Goal: Use online tool/utility: Utilize a website feature to perform a specific function

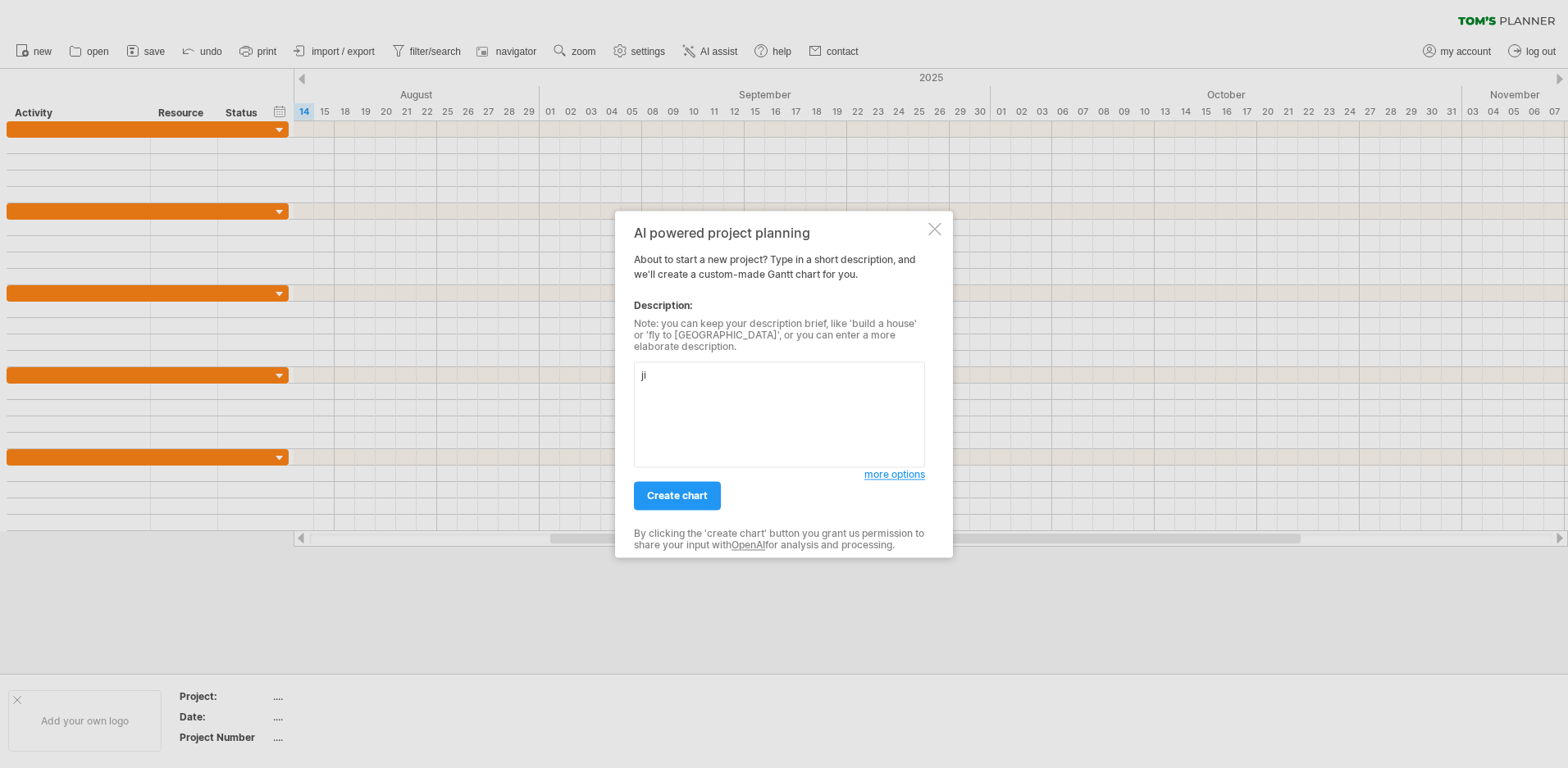
type textarea "j"
type textarea "我要一個 ai 分析資料後產生報告書的推進計劃"
click at [660, 490] on span "create chart" at bounding box center [677, 496] width 60 height 12
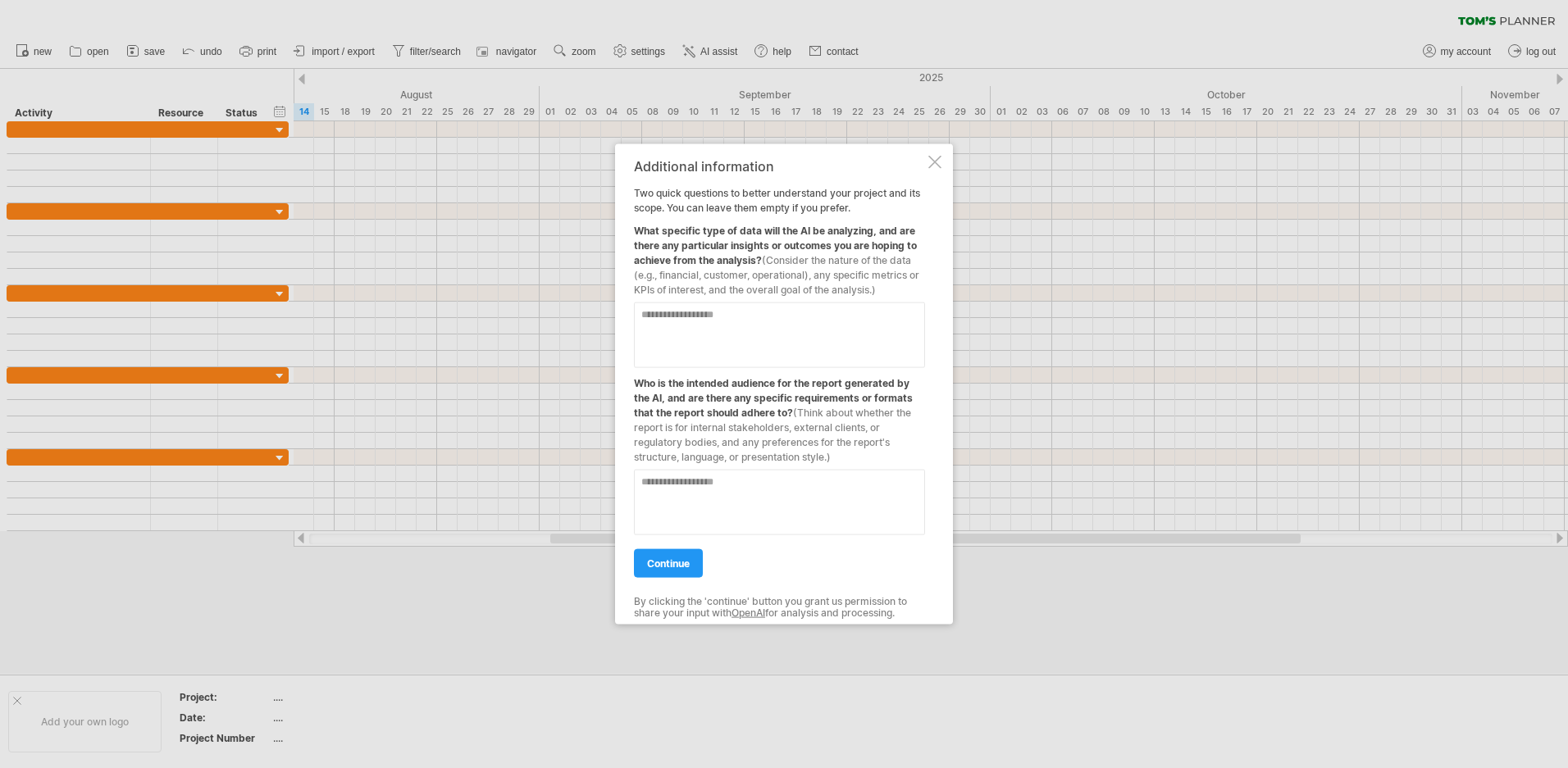
click at [696, 328] on textarea at bounding box center [779, 334] width 291 height 65
click at [685, 562] on span "continue" at bounding box center [668, 563] width 42 height 12
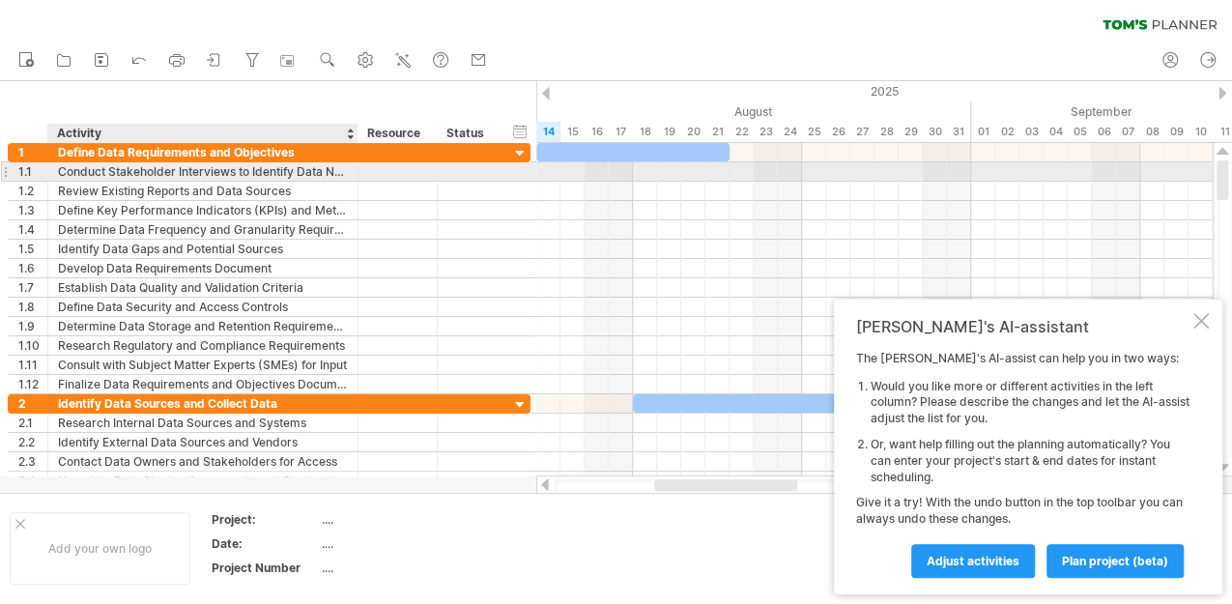
click at [202, 168] on div "Conduct Stakeholder Interviews to Identify Data Needs" at bounding box center [203, 171] width 290 height 18
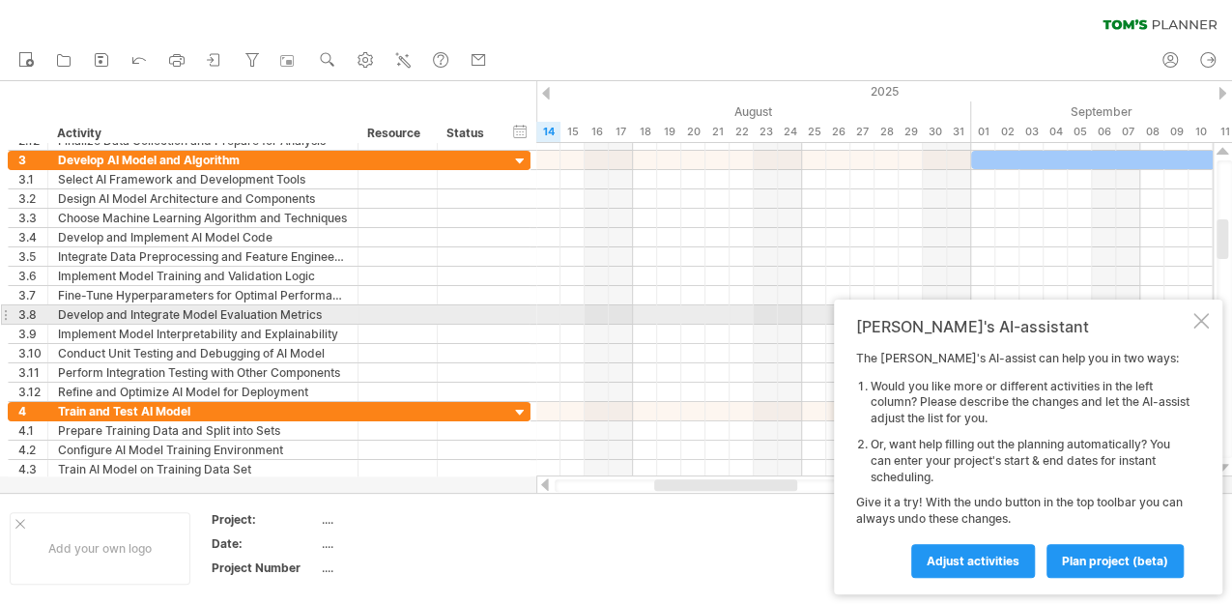
click at [1205, 319] on div at bounding box center [1200, 320] width 15 height 15
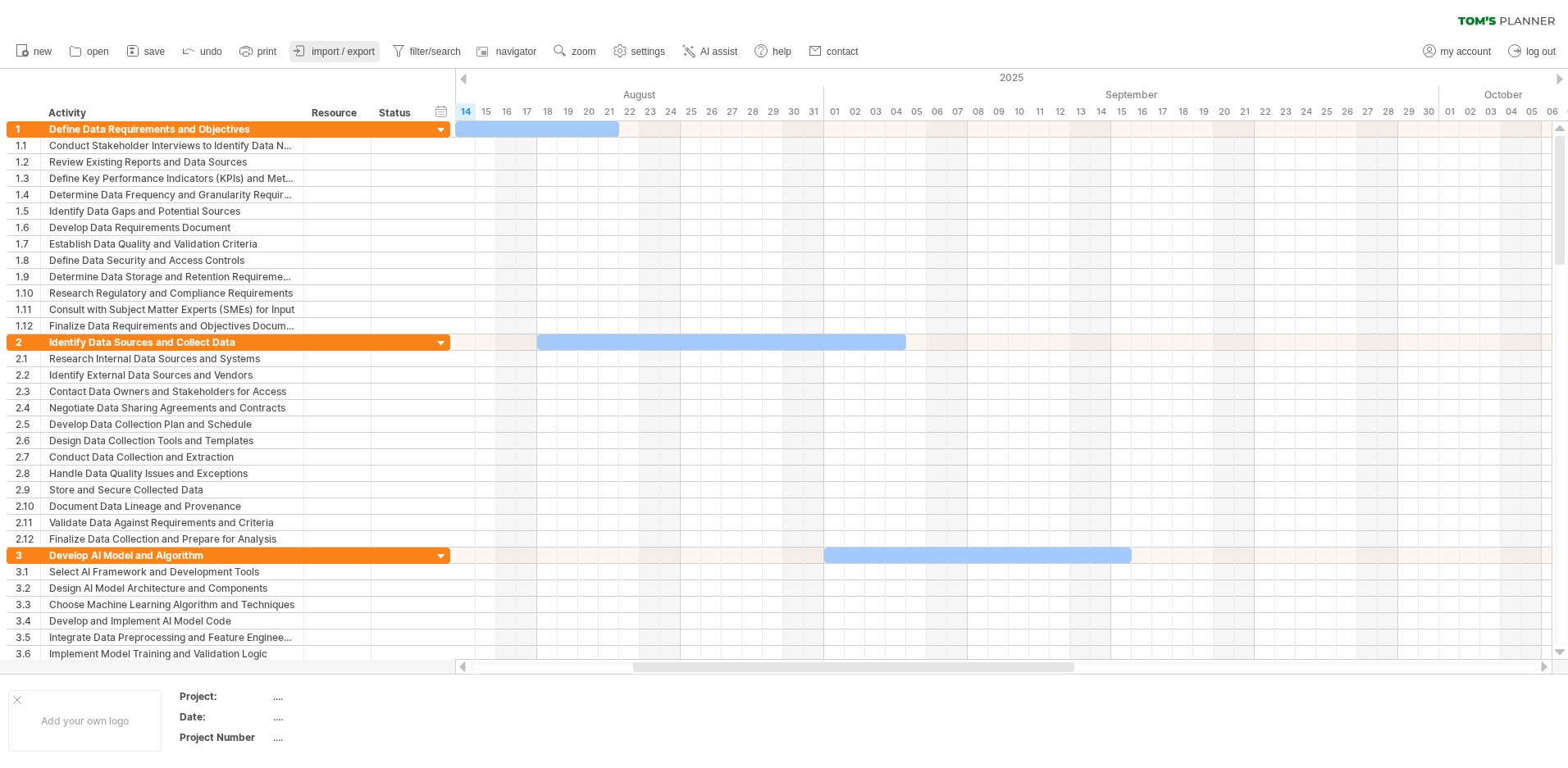
click at [324, 48] on span "import / export" at bounding box center [343, 52] width 63 height 12
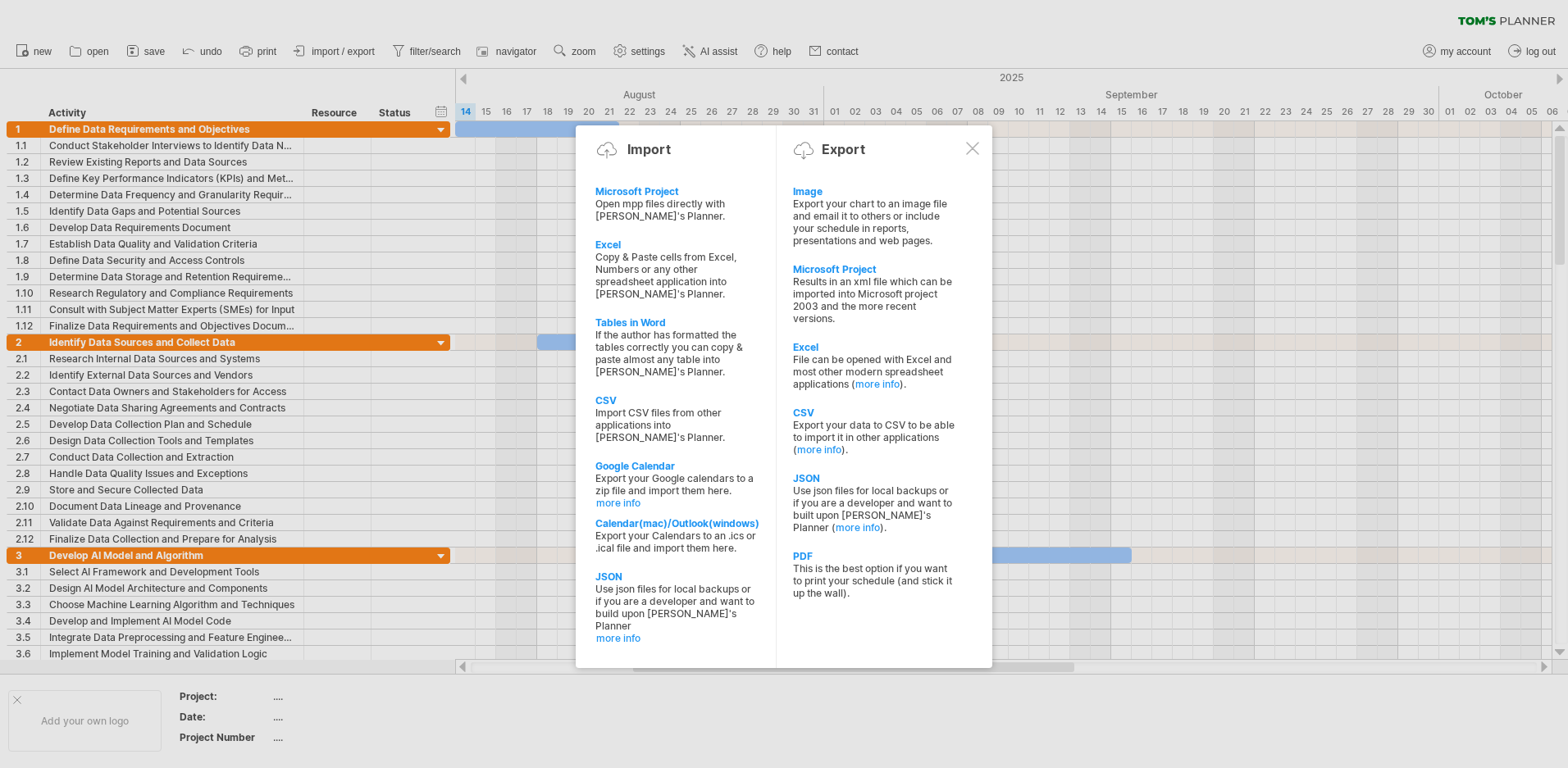
click at [514, 467] on div at bounding box center [784, 384] width 1568 height 768
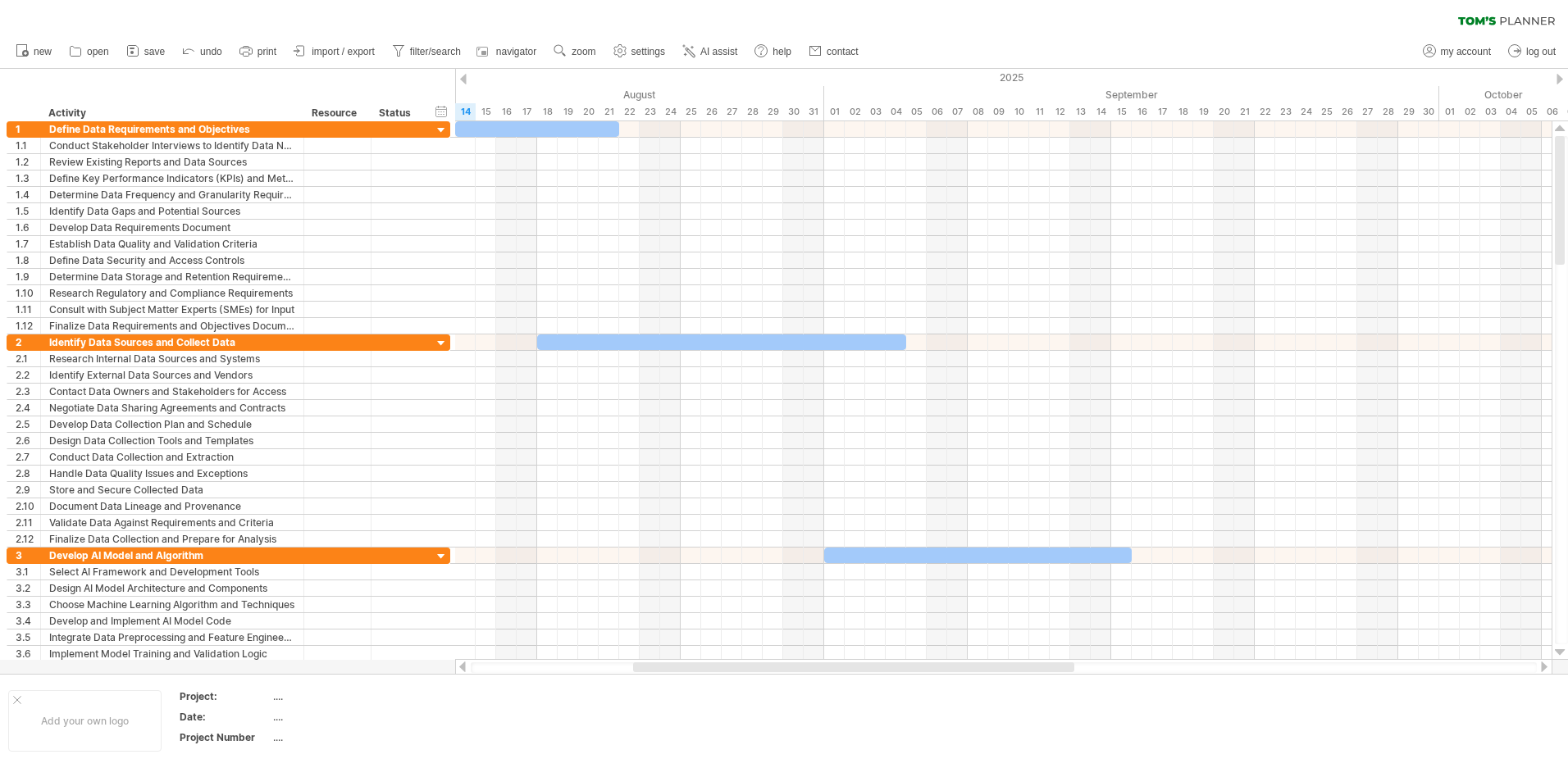
click at [1073, 10] on div "clear filter reapply filter" at bounding box center [784, 17] width 1568 height 35
click at [342, 52] on span "import / export" at bounding box center [343, 52] width 63 height 12
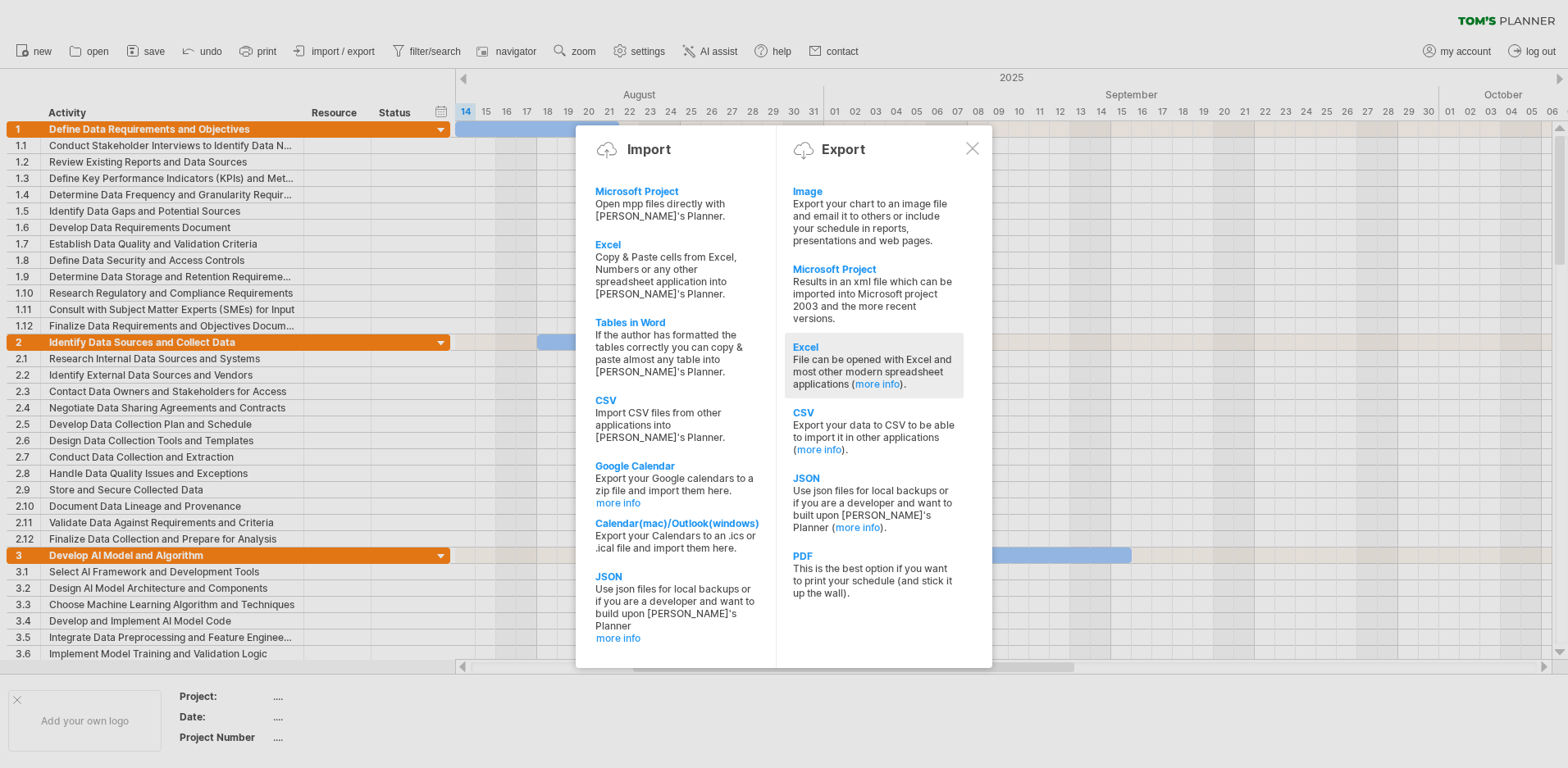
click at [850, 358] on div "File can be opened with Excel and most other modern spreadsheet applications ( …" at bounding box center [874, 371] width 162 height 36
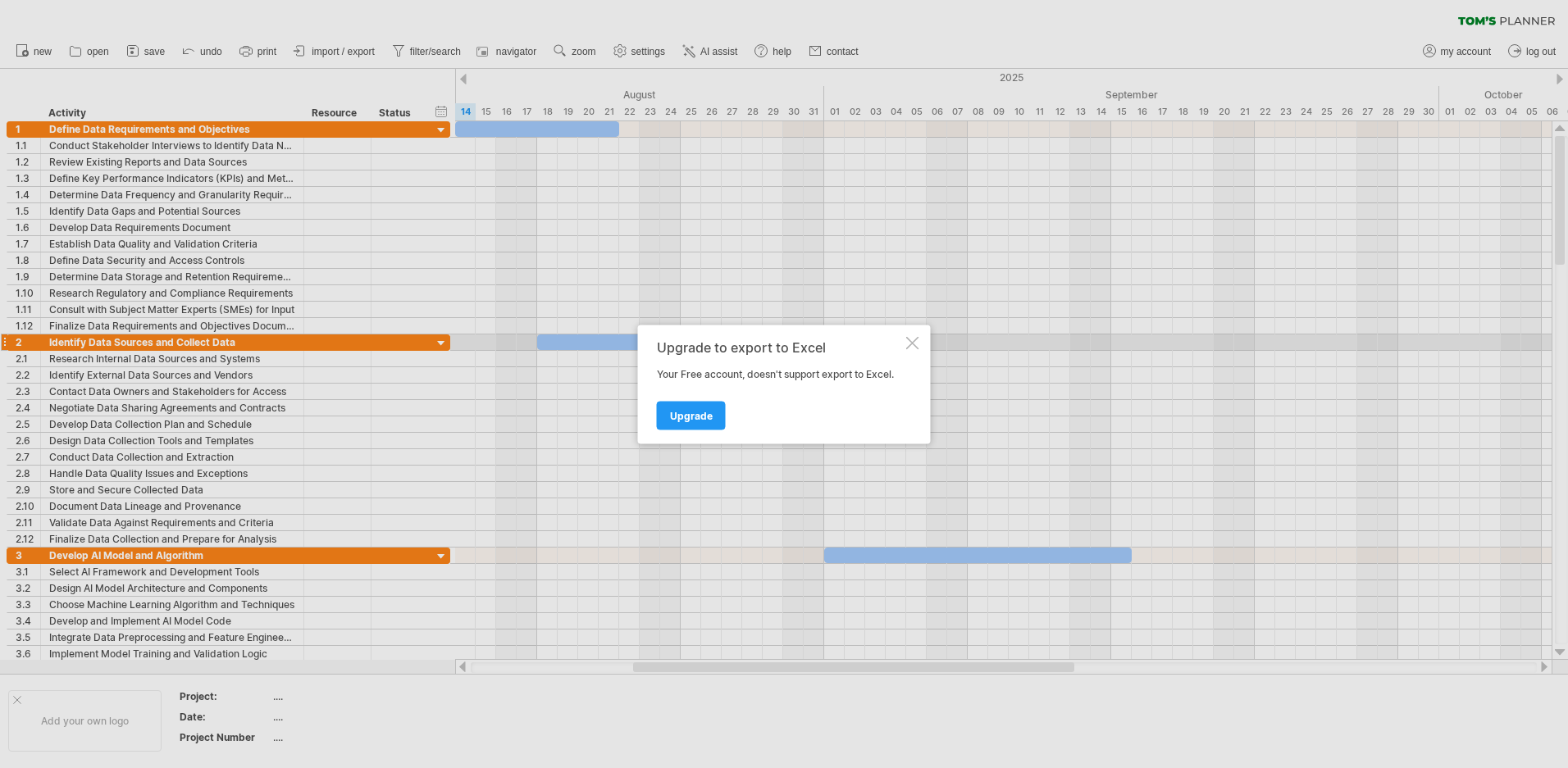
click at [913, 342] on div at bounding box center [912, 342] width 13 height 13
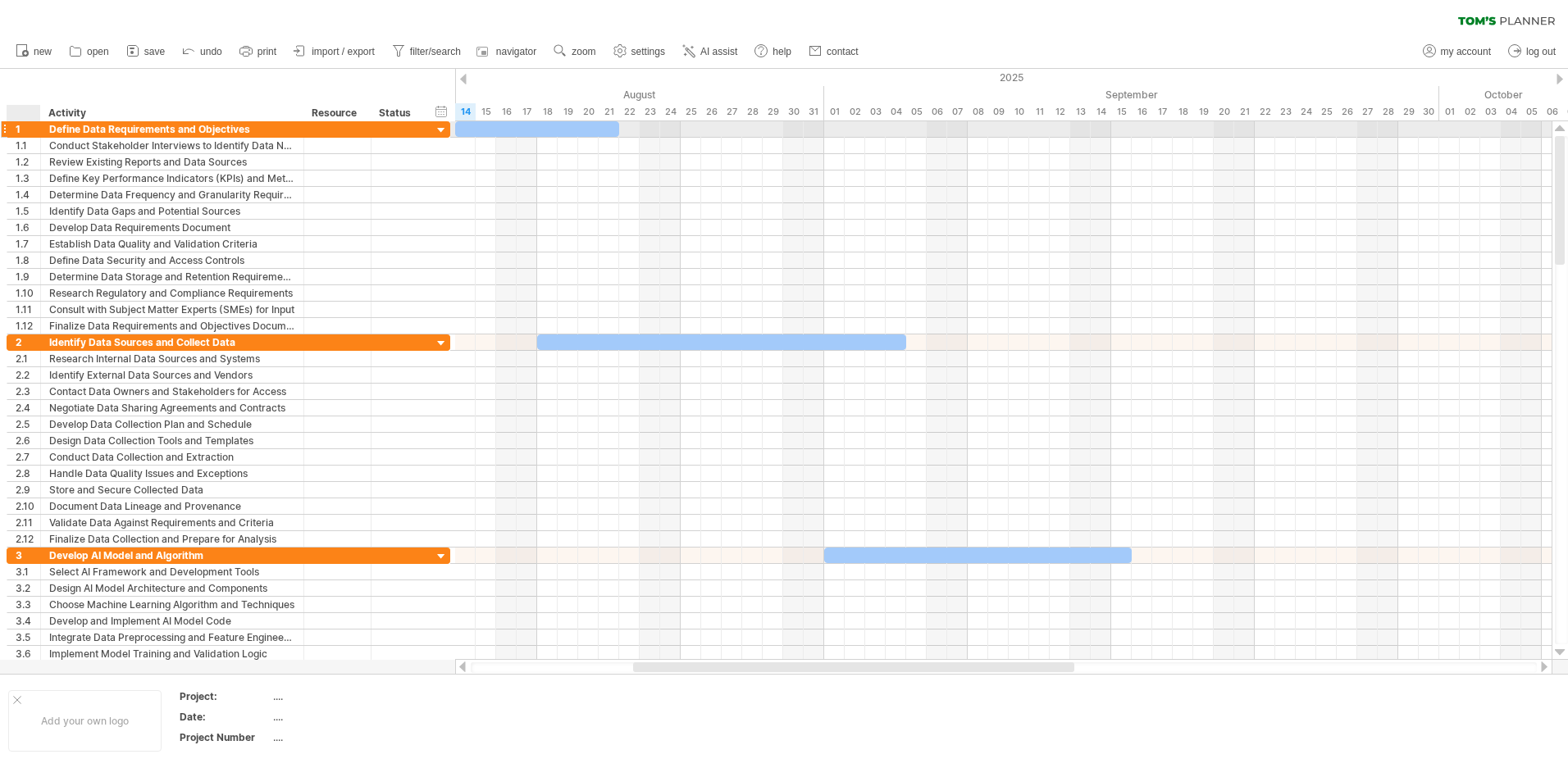
click at [15, 131] on div "1" at bounding box center [27, 129] width 25 height 15
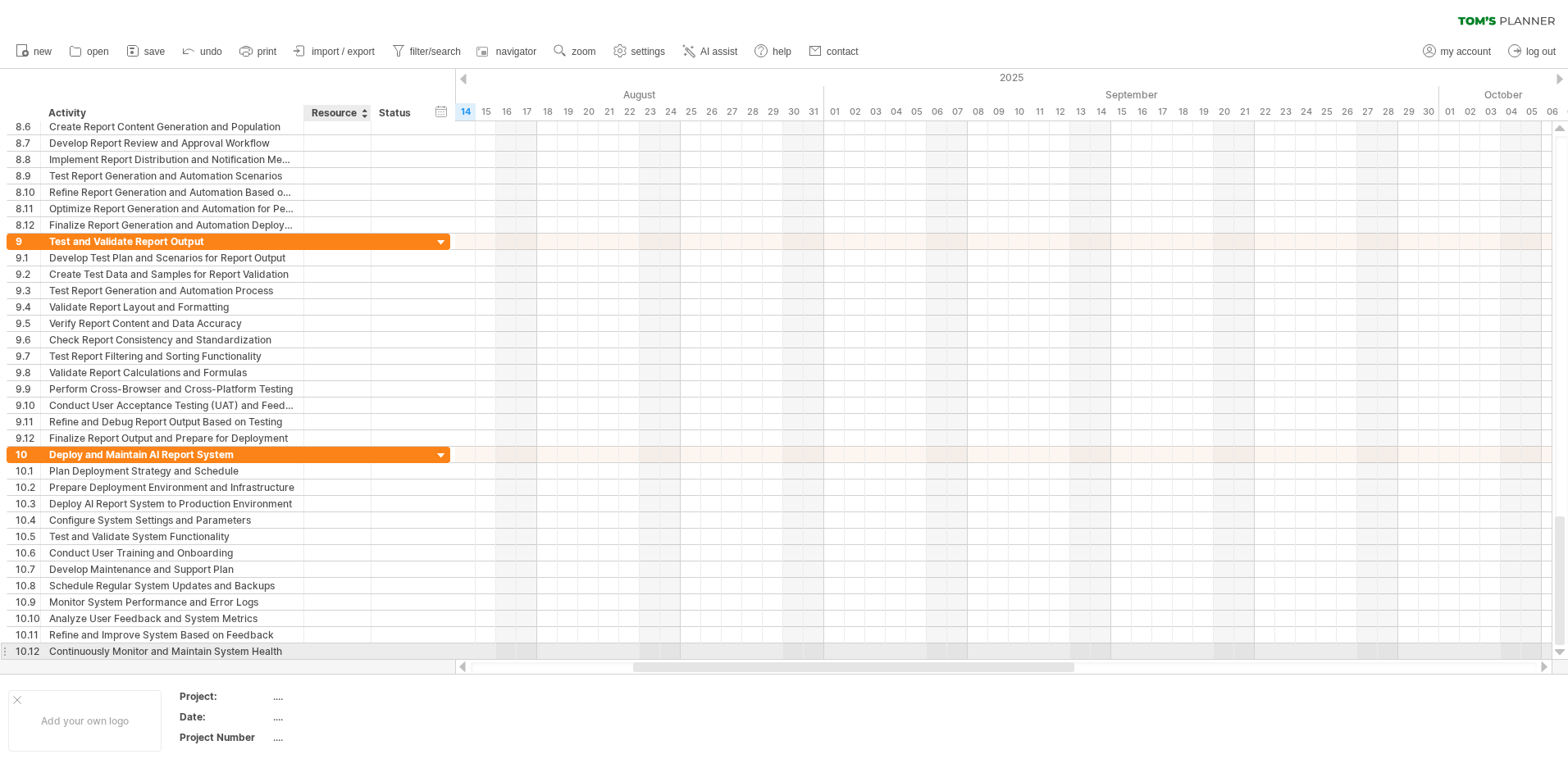
click at [355, 656] on div at bounding box center [337, 651] width 50 height 15
click at [301, 649] on div at bounding box center [302, 651] width 8 height 16
click at [292, 648] on div "Continuously Monitor and Maintain System Health" at bounding box center [172, 651] width 246 height 15
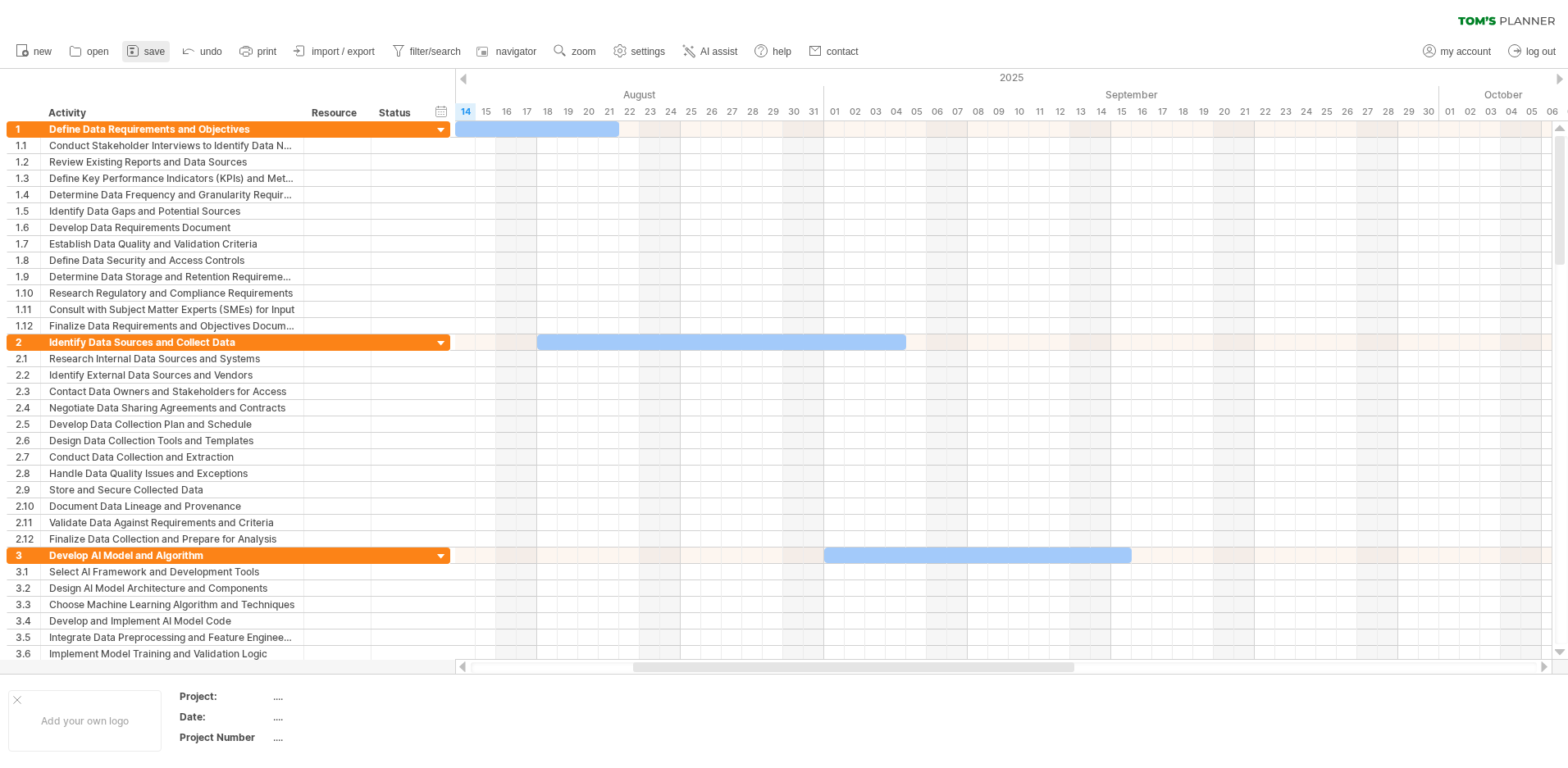
click at [141, 53] on icon at bounding box center [132, 50] width 16 height 16
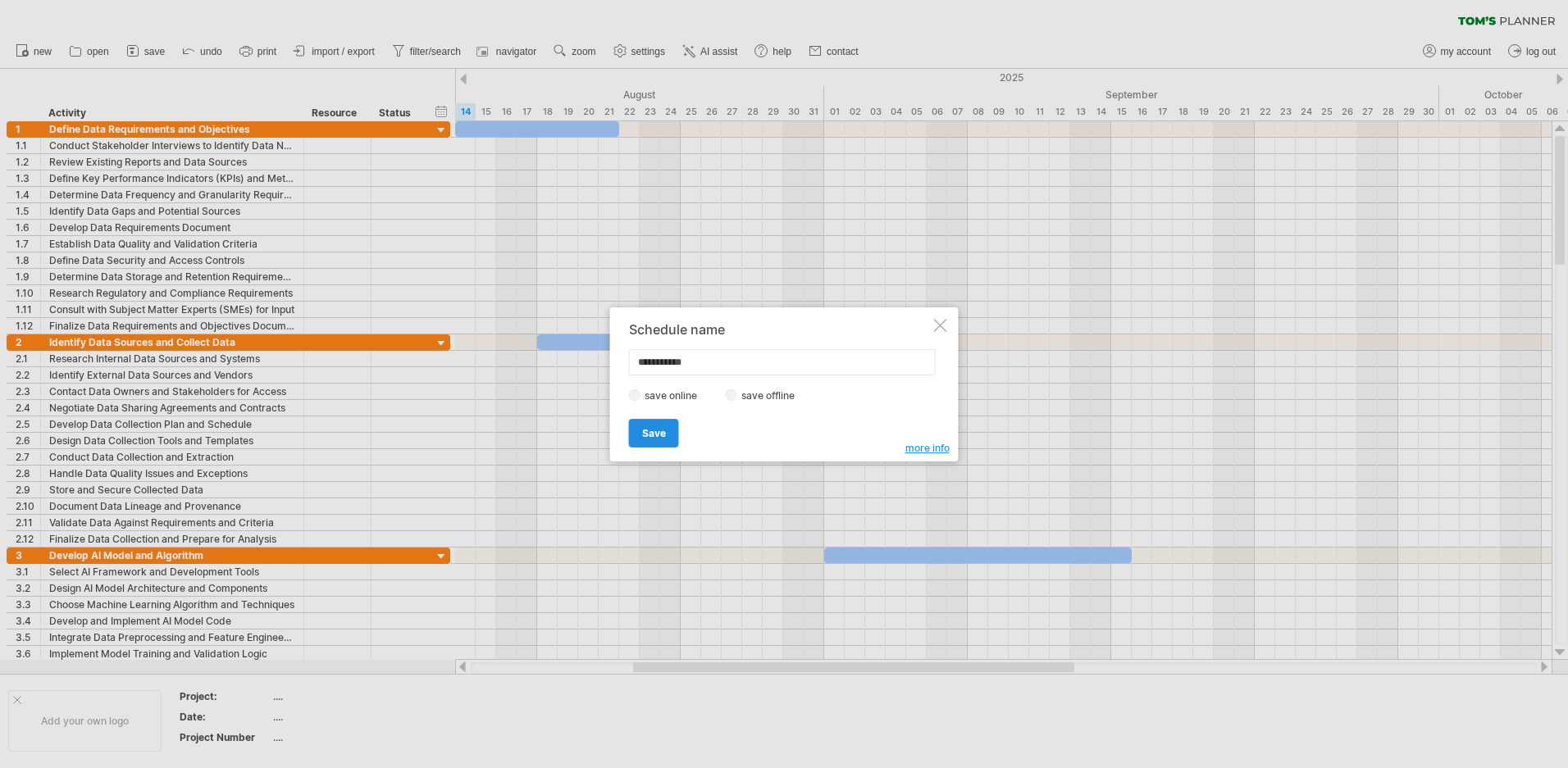
click at [662, 429] on span "Save" at bounding box center [654, 433] width 24 height 12
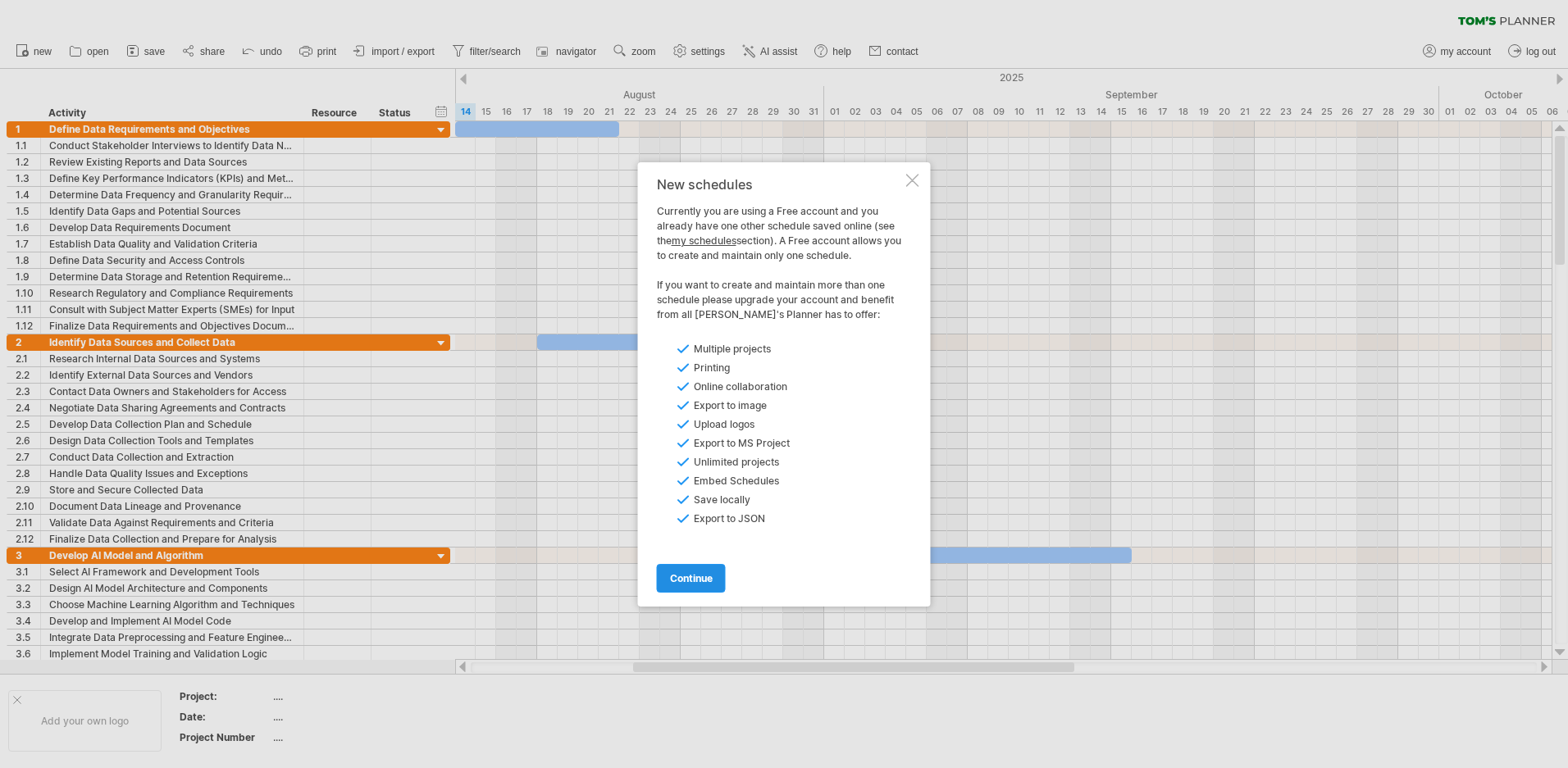
click at [685, 583] on span "continue" at bounding box center [691, 578] width 42 height 12
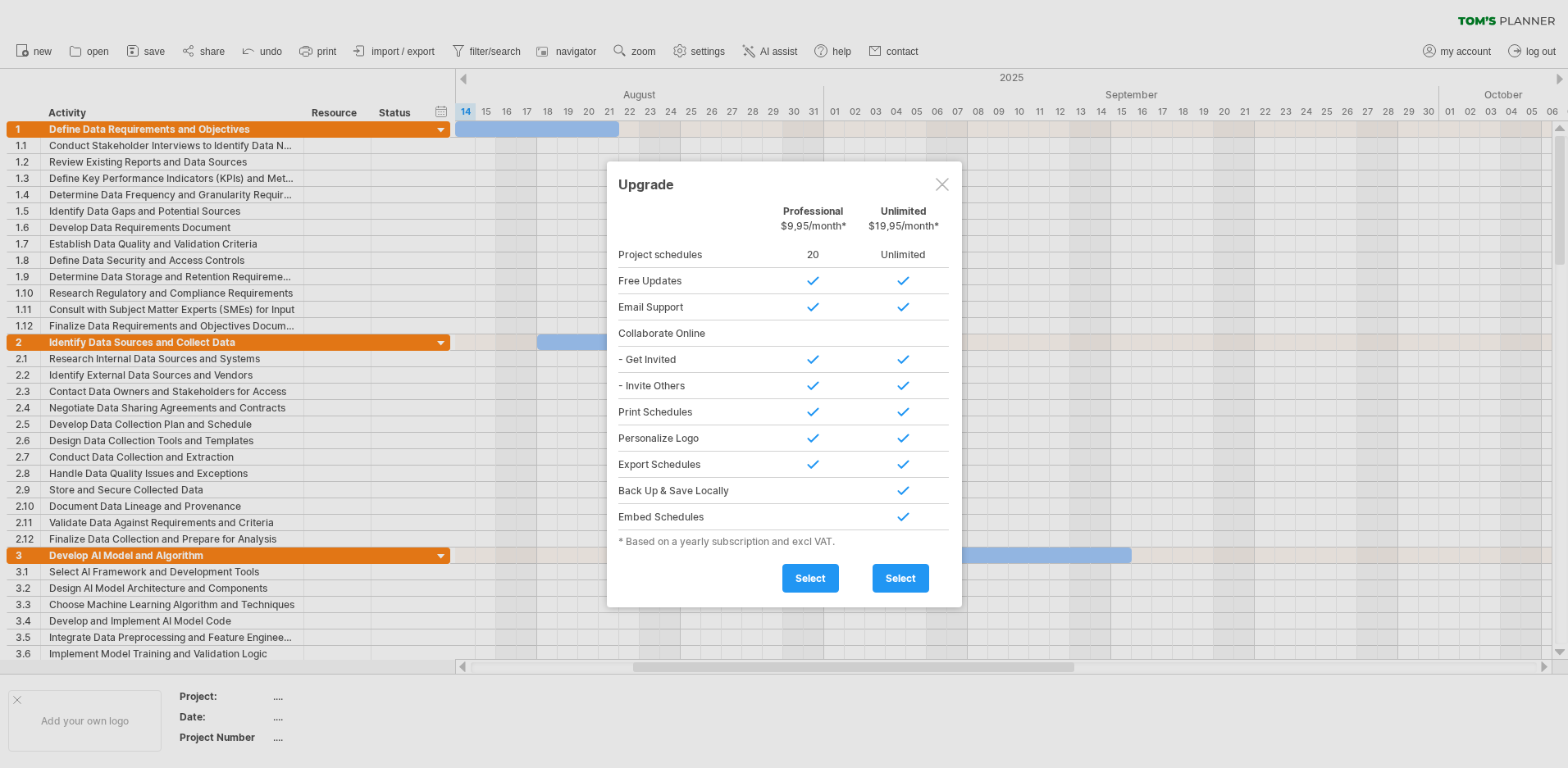
click at [942, 185] on div at bounding box center [941, 184] width 13 height 13
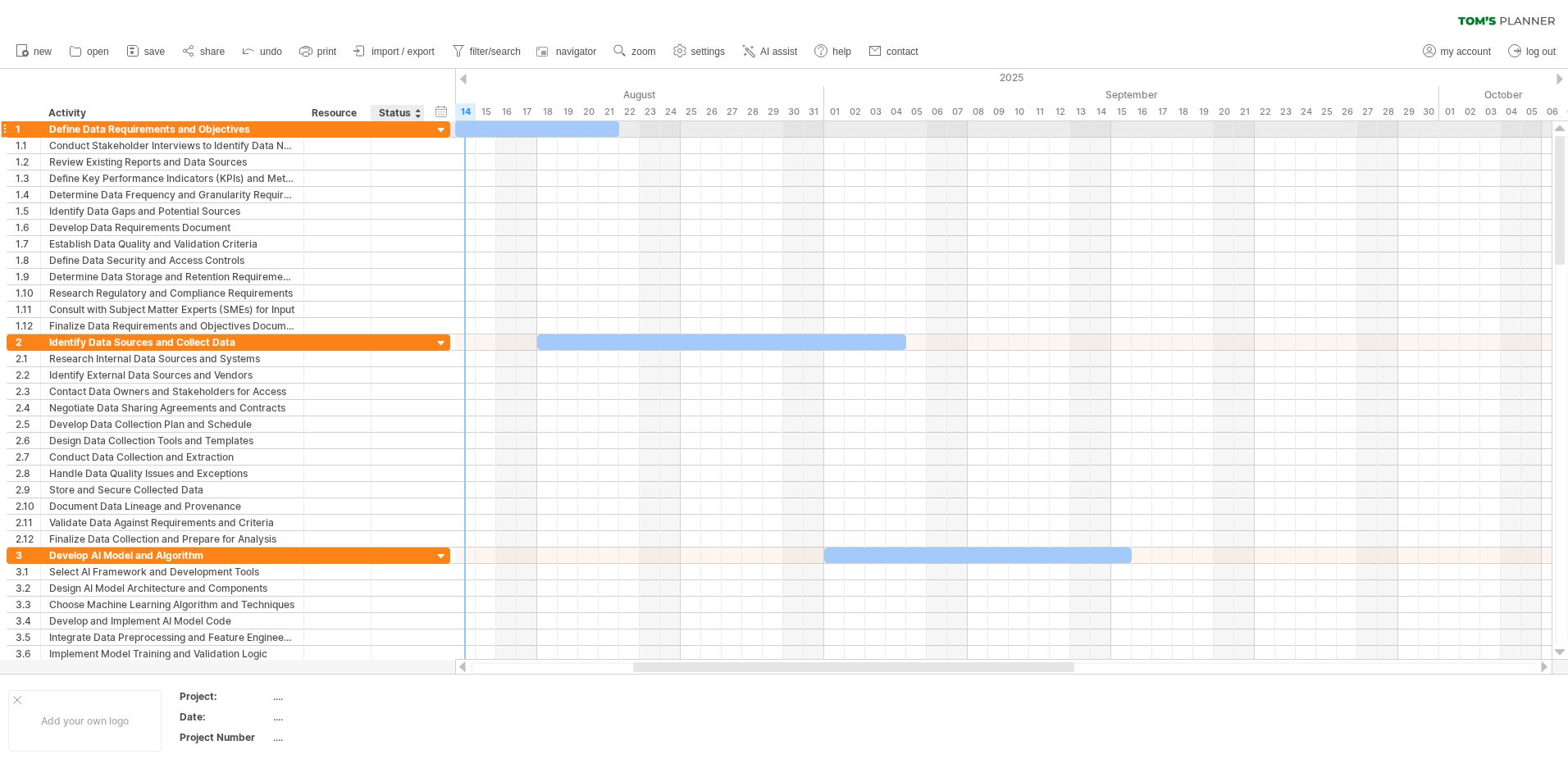
click at [441, 135] on div at bounding box center [441, 131] width 15 height 15
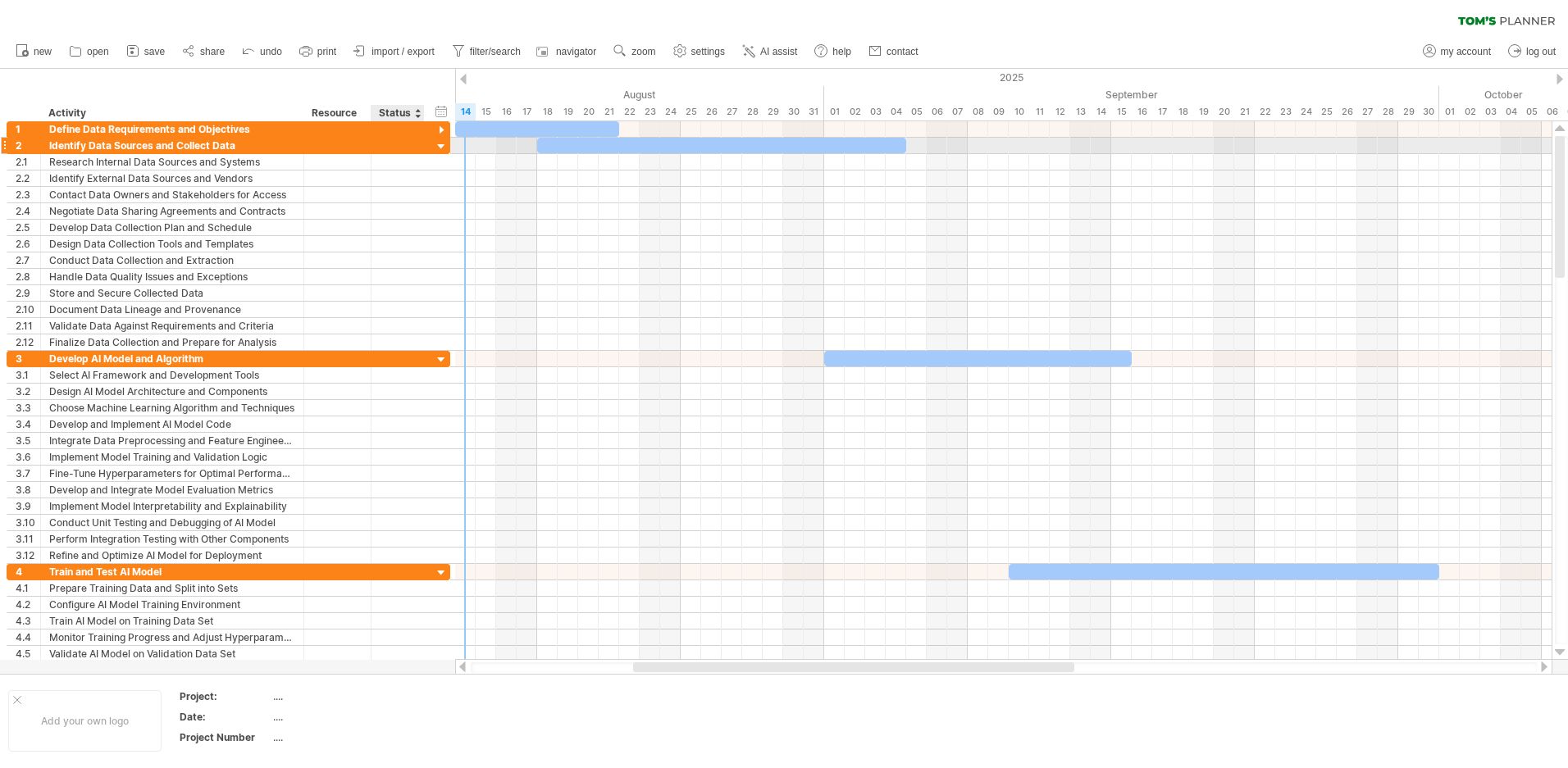
click at [440, 148] on div at bounding box center [441, 147] width 15 height 15
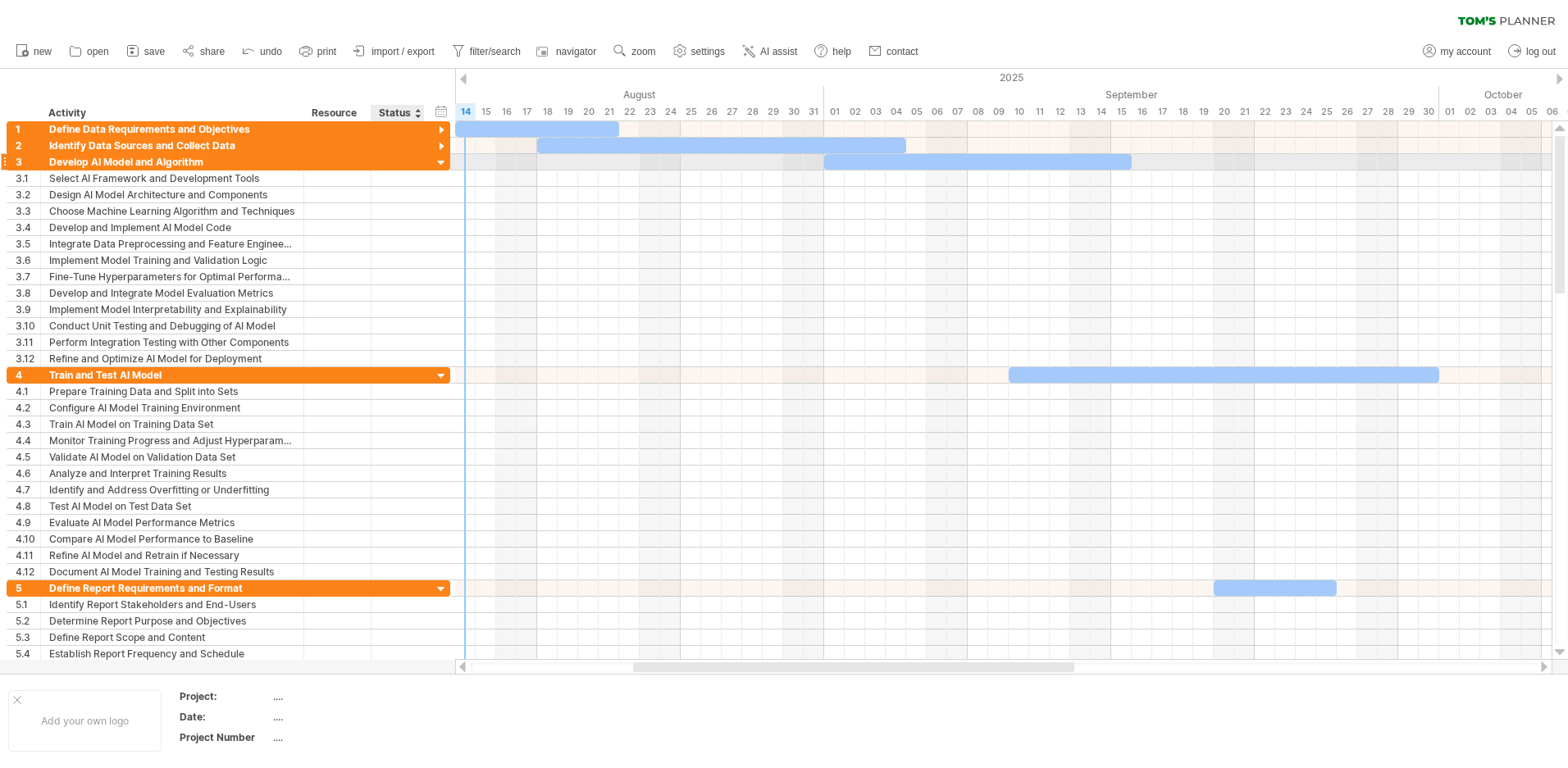
click at [437, 163] on div at bounding box center [441, 164] width 15 height 15
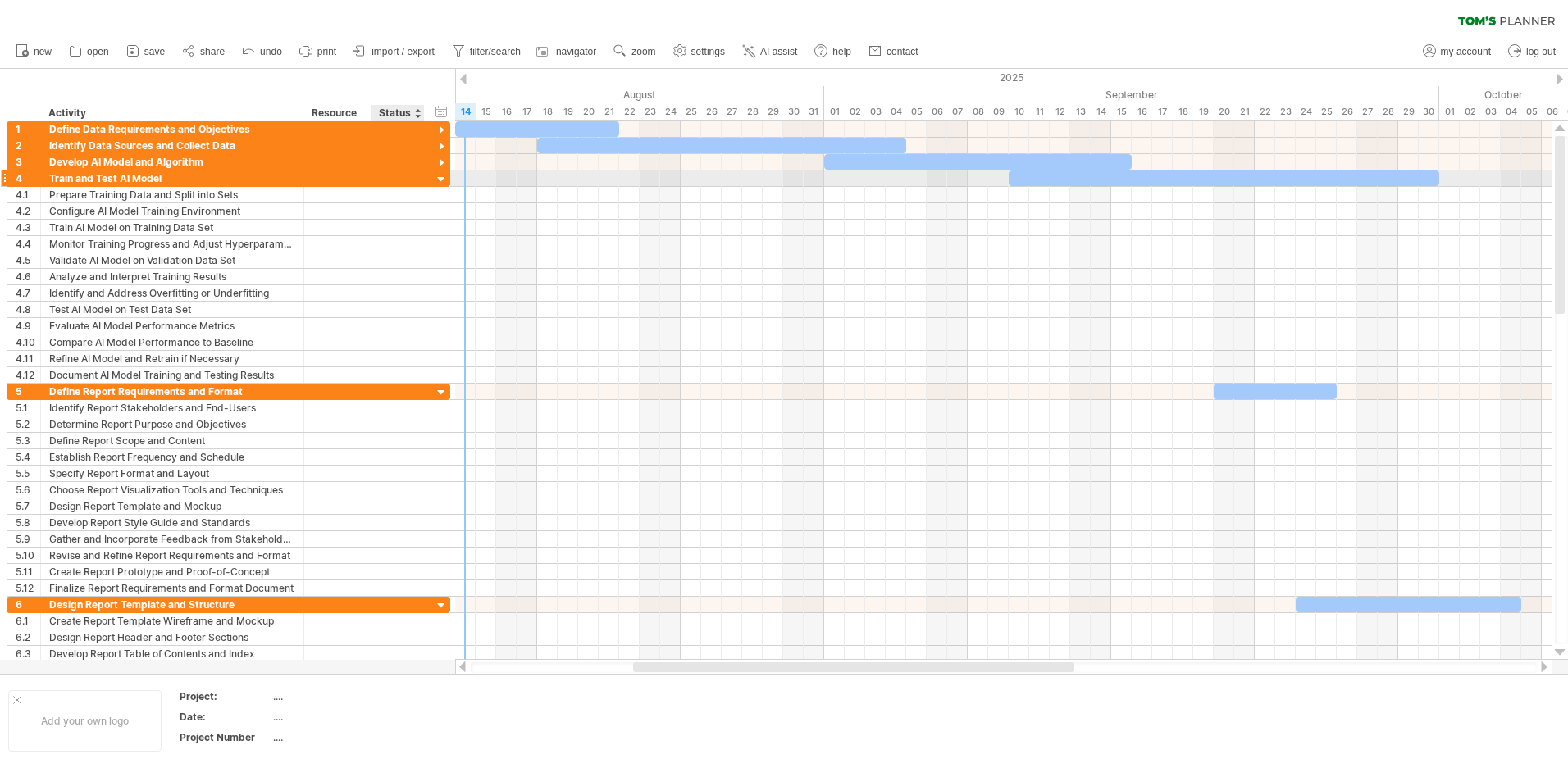
click at [438, 178] on div at bounding box center [441, 180] width 15 height 15
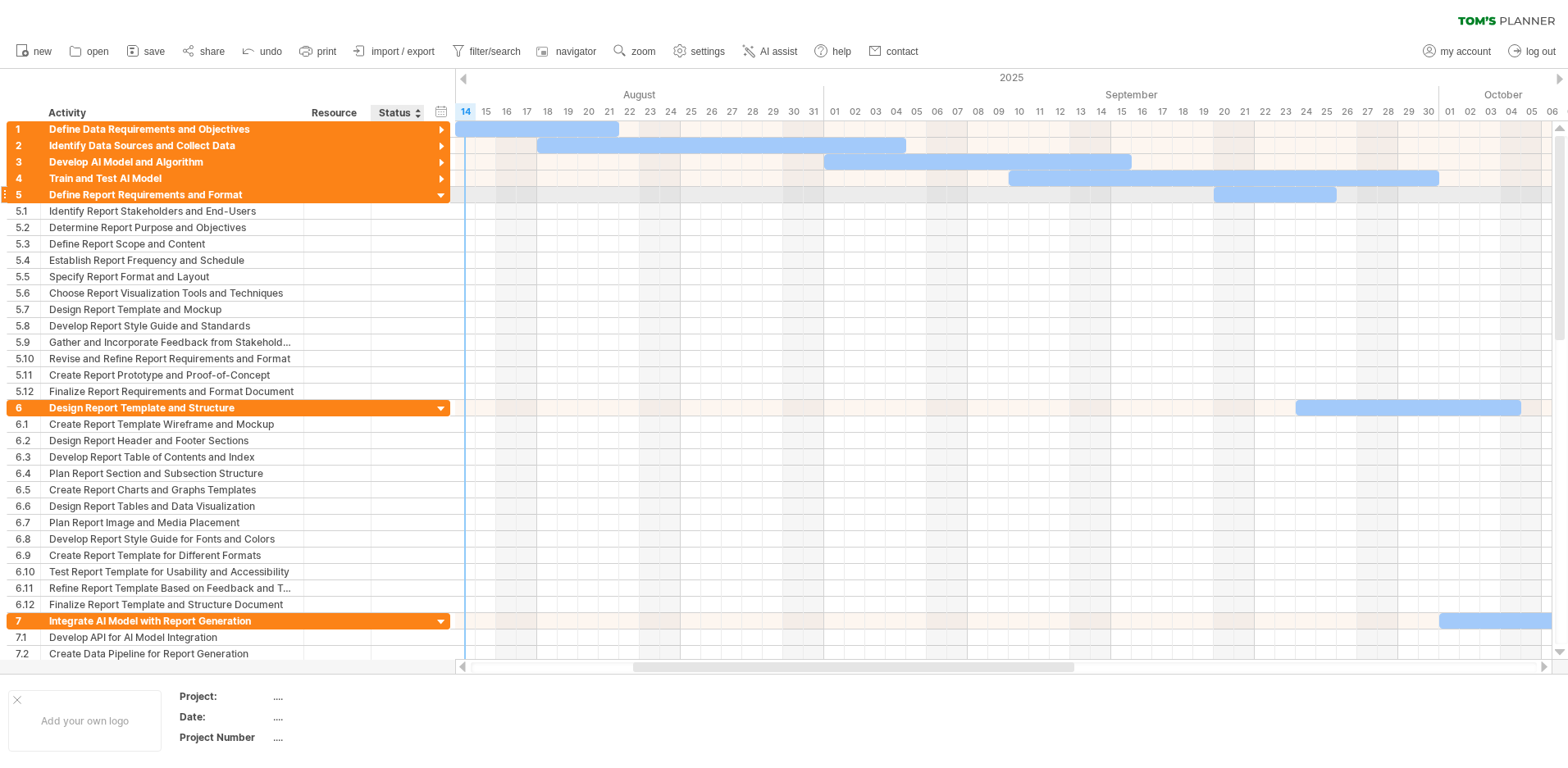
click at [439, 199] on div at bounding box center [441, 196] width 15 height 15
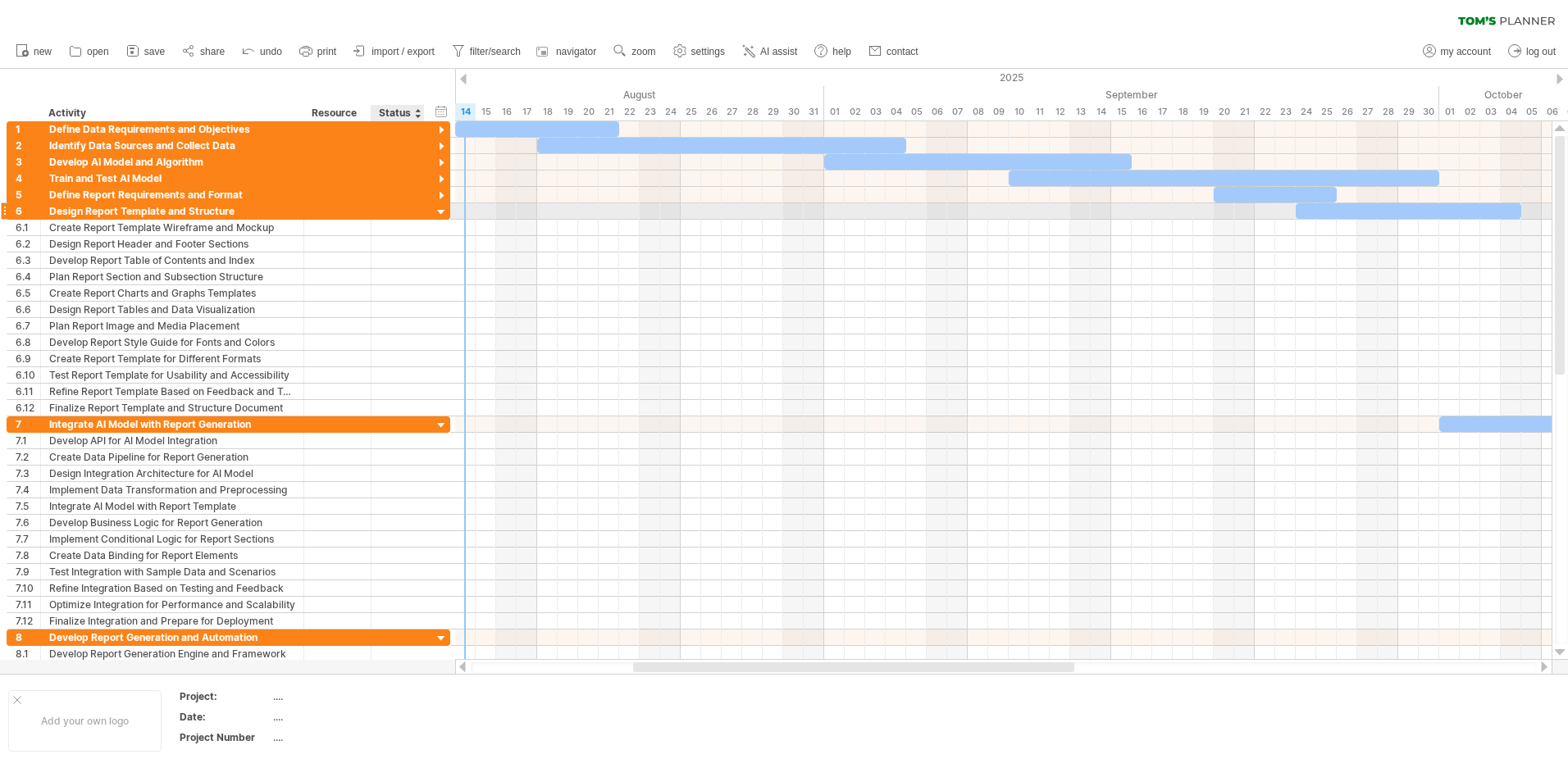
click at [441, 212] on div at bounding box center [441, 212] width 15 height 15
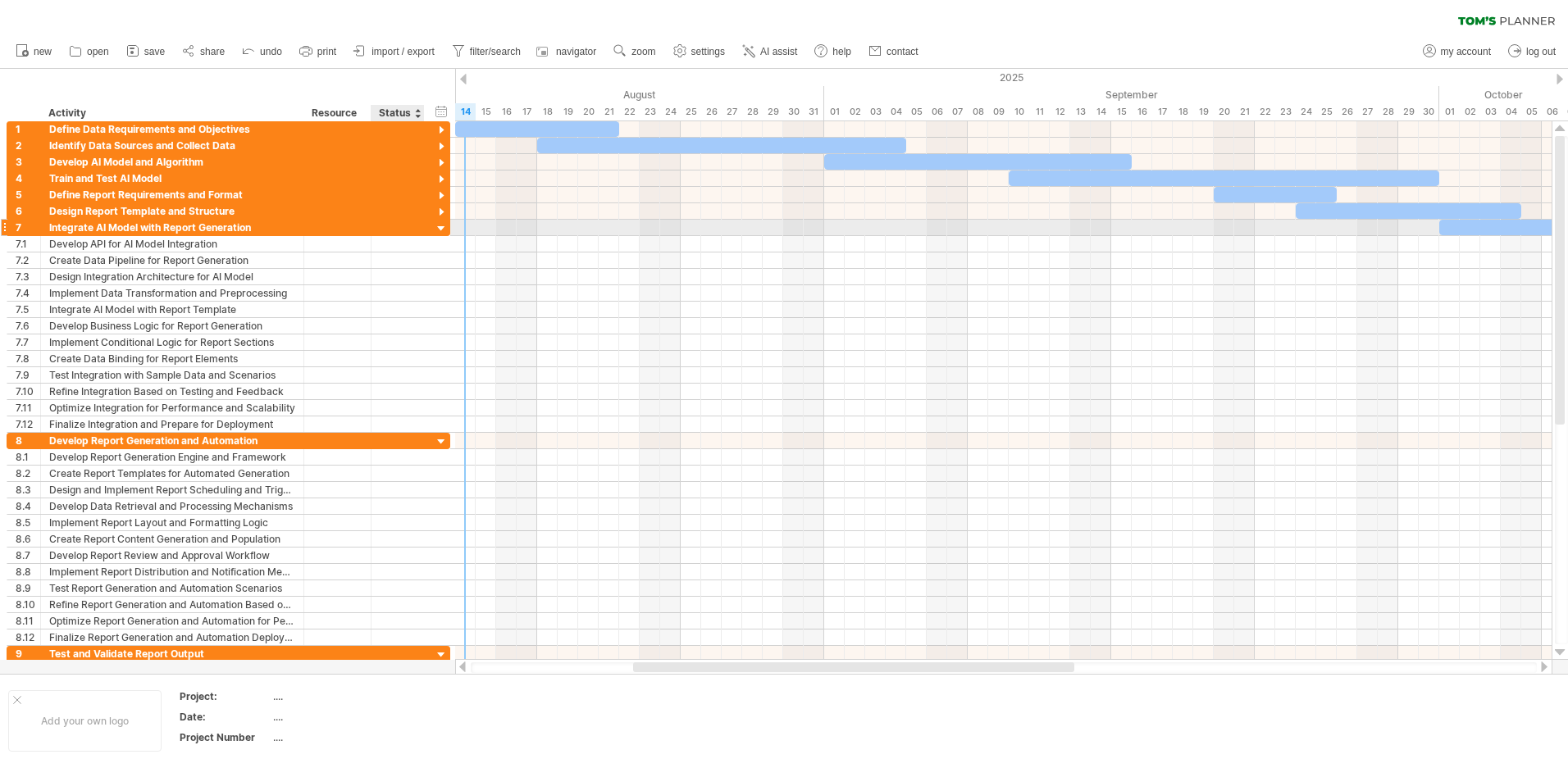
click at [441, 226] on div at bounding box center [441, 229] width 15 height 15
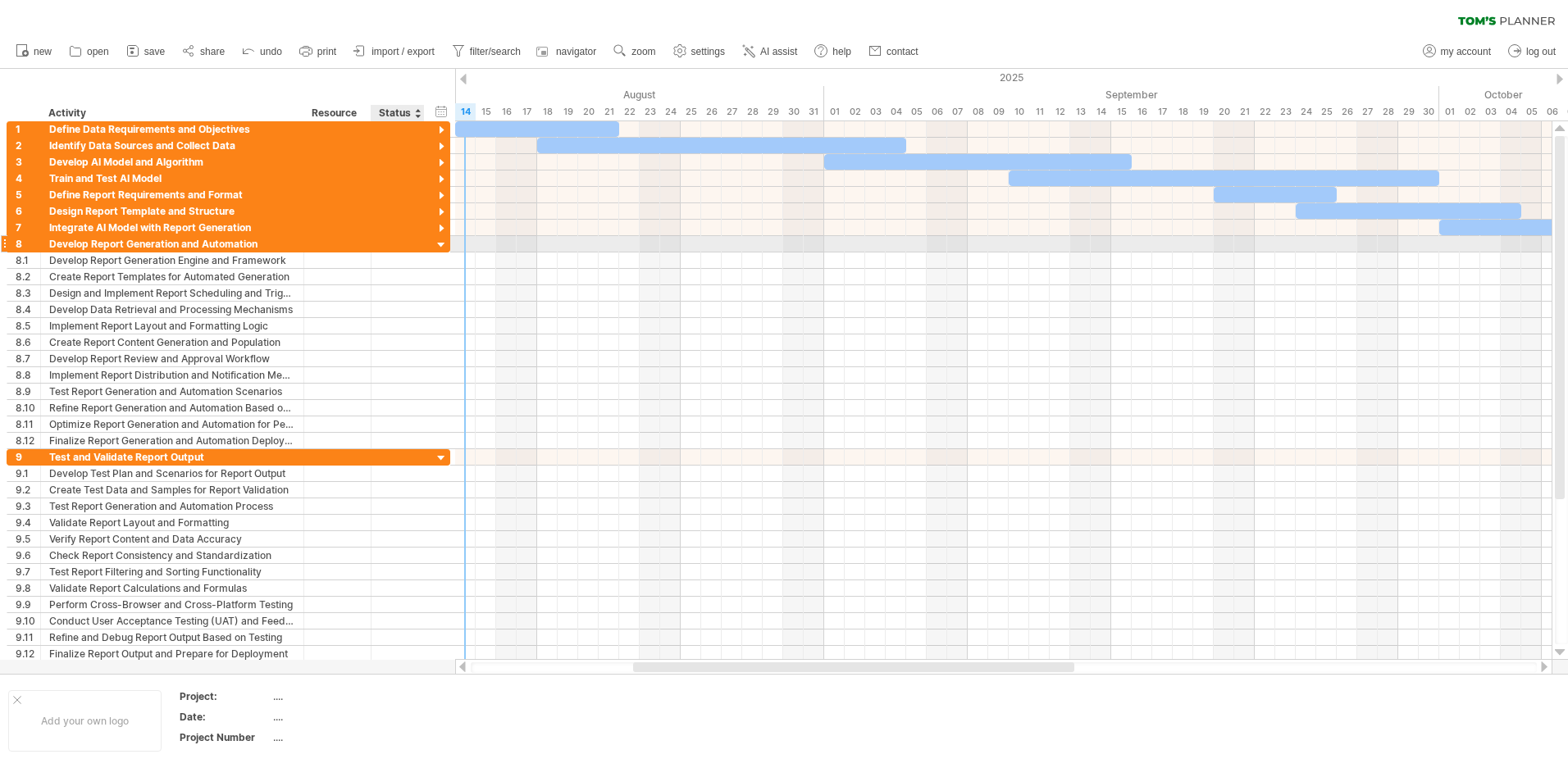
click at [441, 247] on div at bounding box center [441, 245] width 15 height 15
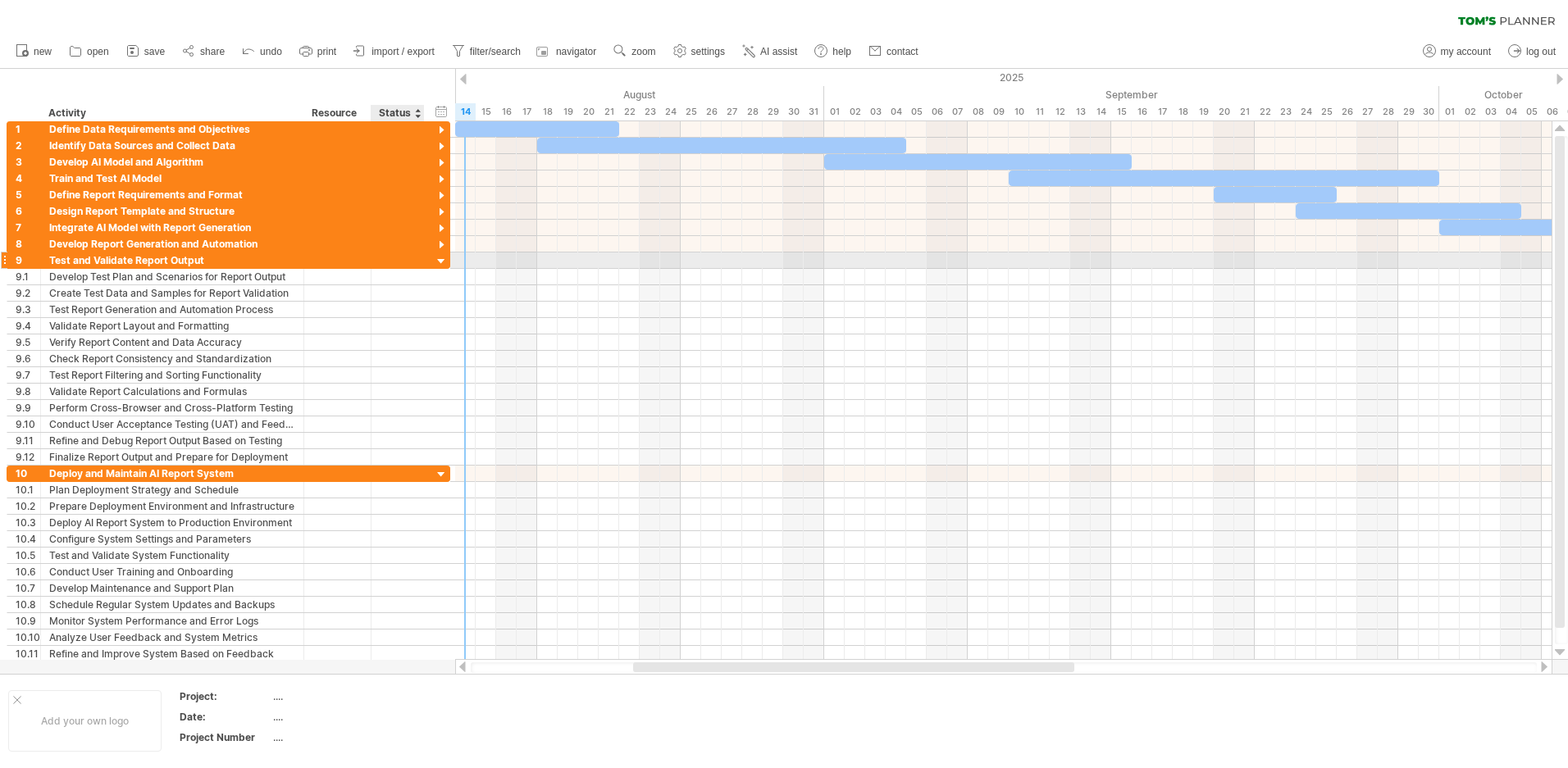
click at [439, 265] on div at bounding box center [441, 261] width 15 height 15
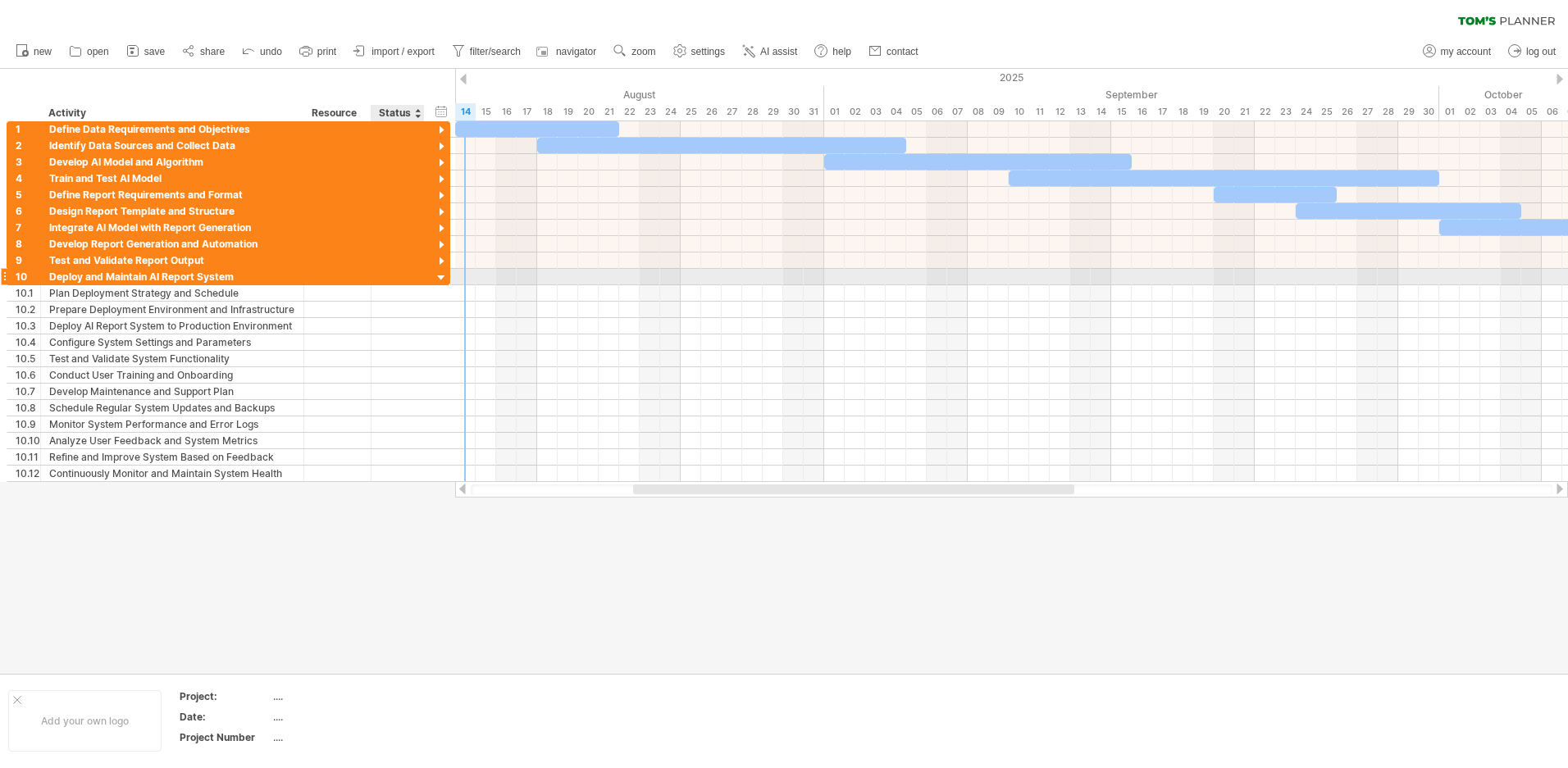
click at [439, 278] on div at bounding box center [441, 278] width 15 height 15
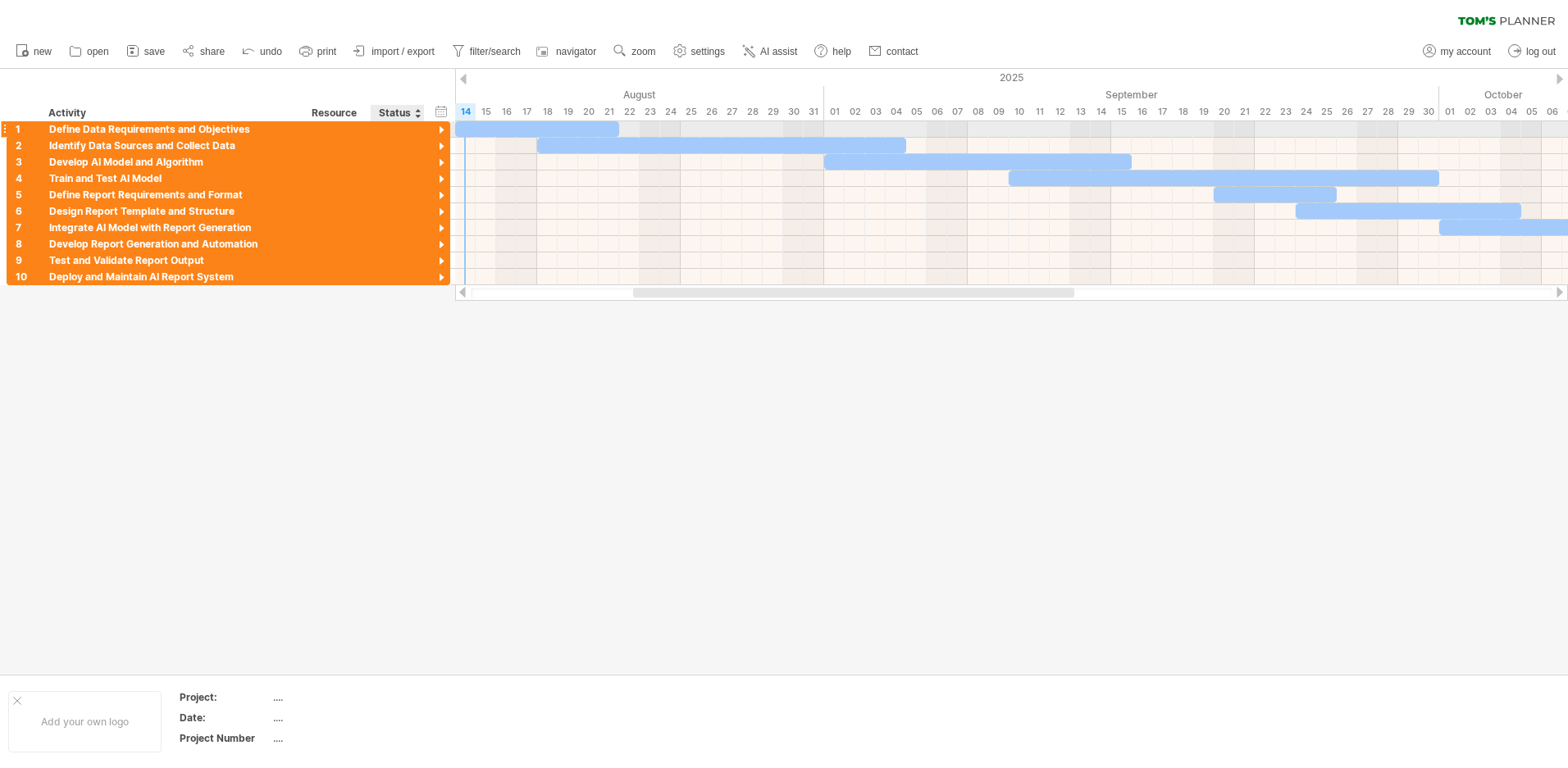
click at [436, 131] on div at bounding box center [441, 131] width 15 height 15
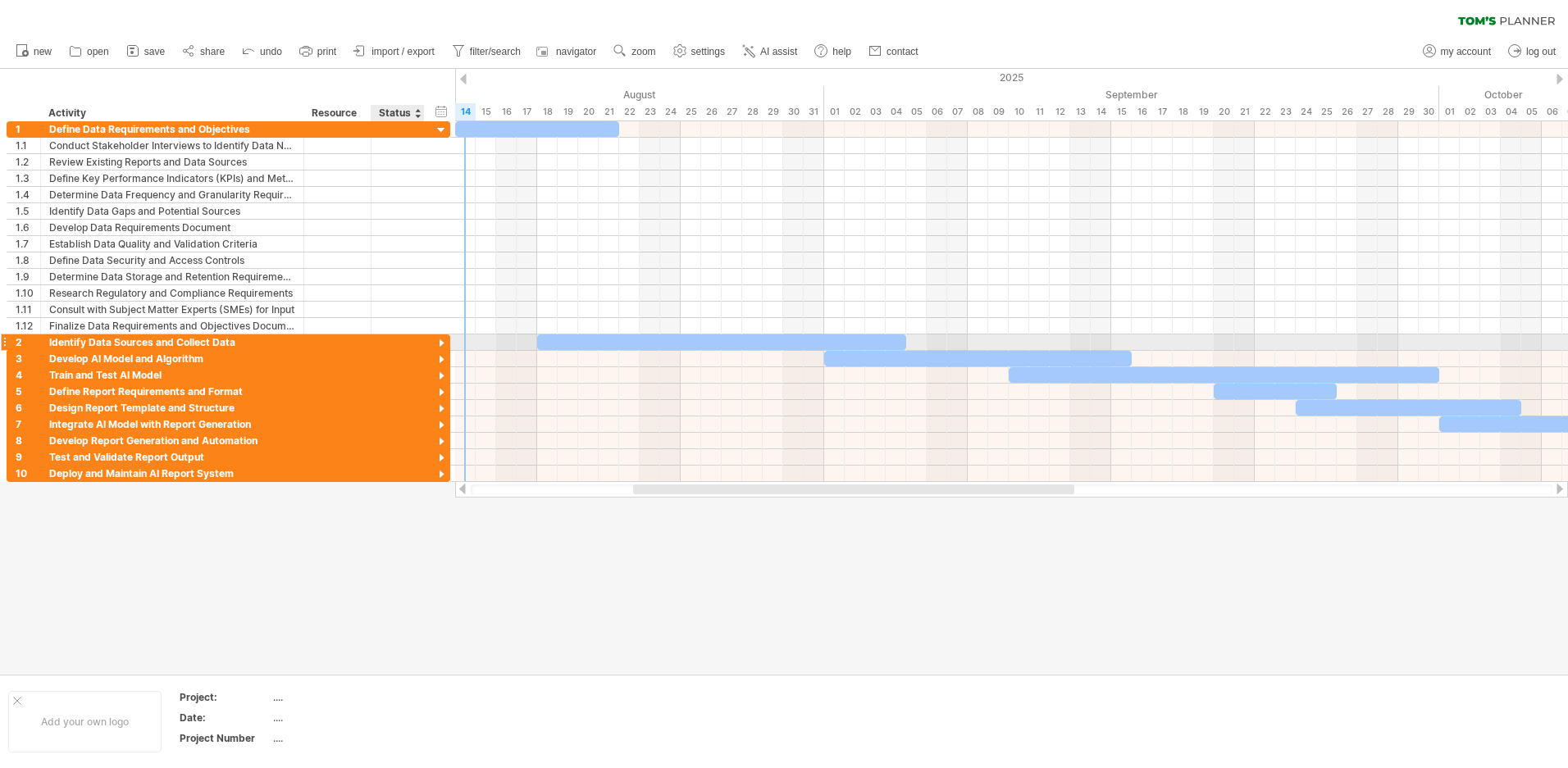
click at [441, 348] on div at bounding box center [441, 344] width 15 height 15
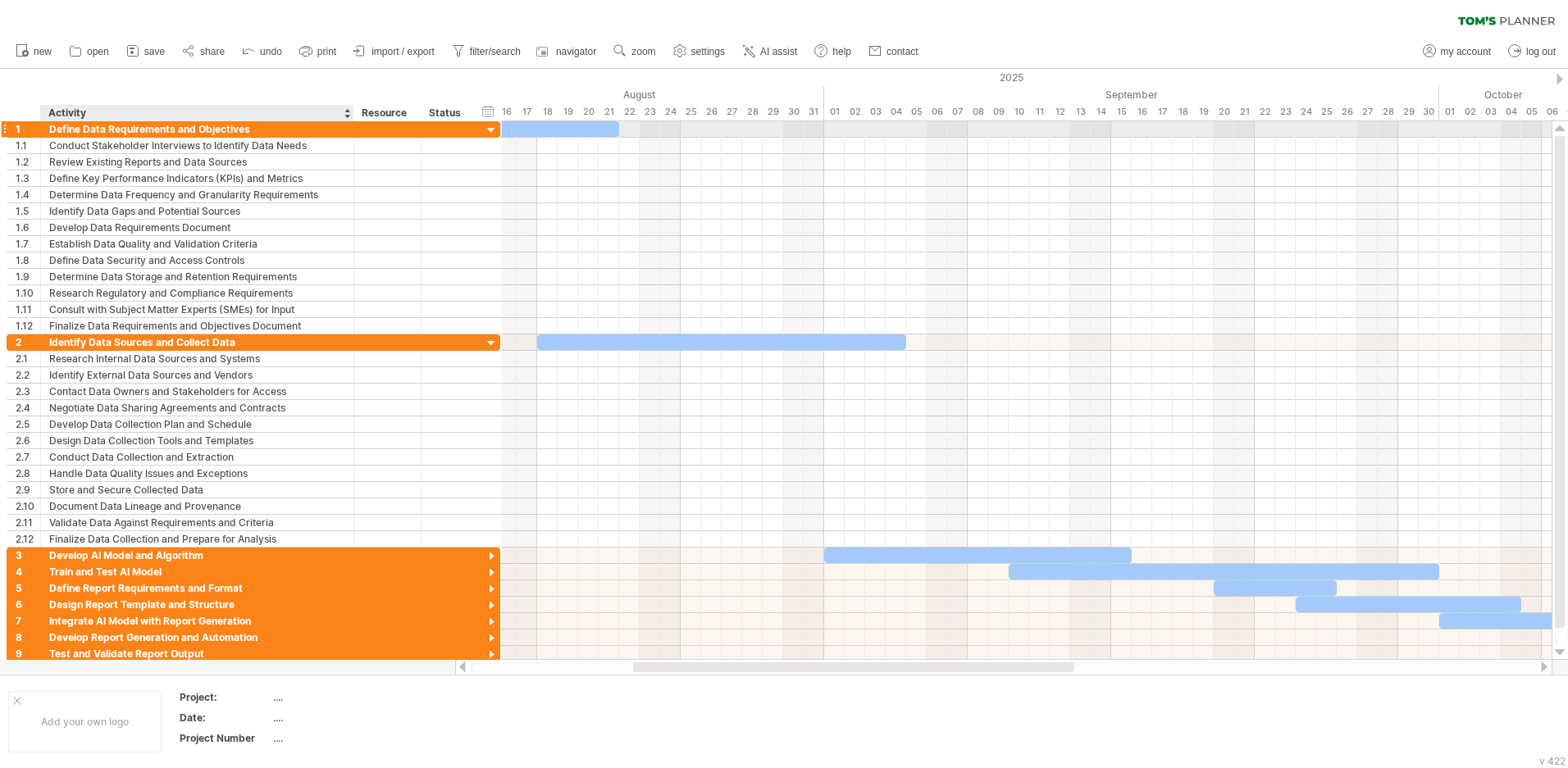
drag, startPoint x: 301, startPoint y: 122, endPoint x: 351, endPoint y: 124, distance: 50.0
click at [351, 124] on div at bounding box center [352, 129] width 8 height 16
